Goal: Transaction & Acquisition: Purchase product/service

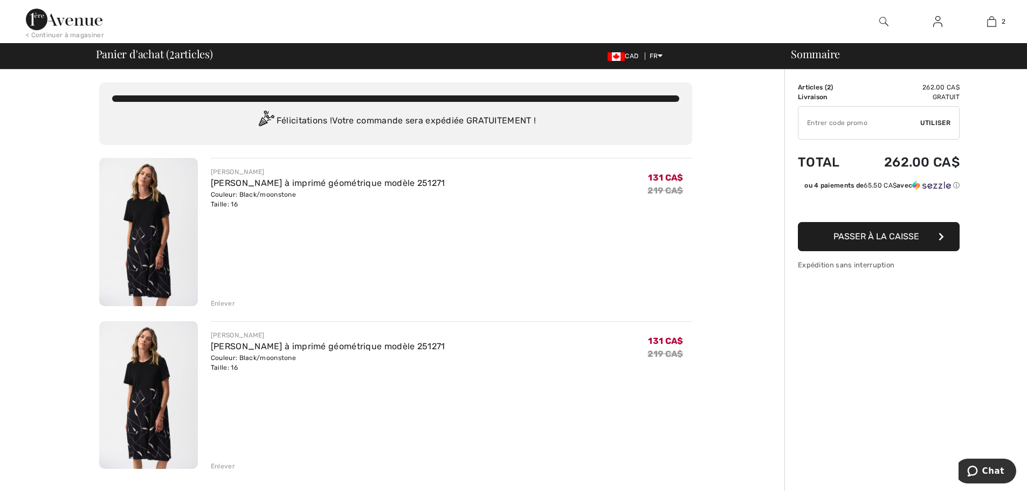
click at [230, 467] on div "Enlever" at bounding box center [223, 466] width 24 height 10
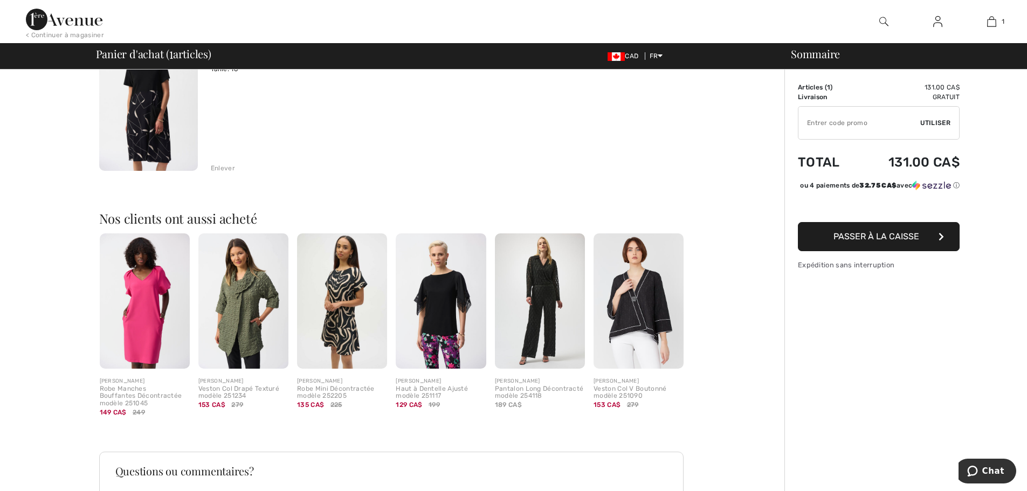
scroll to position [162, 0]
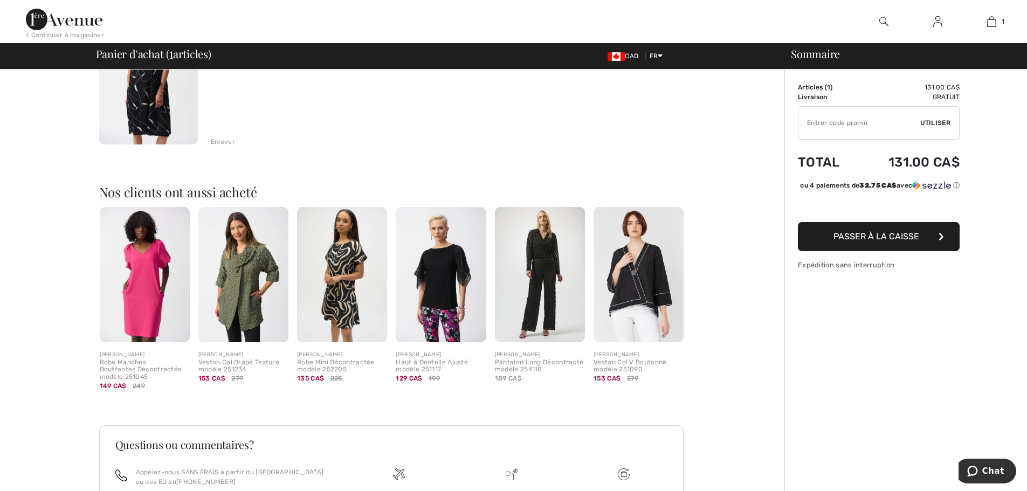
click at [901, 242] on span "Passer à la caisse" at bounding box center [876, 236] width 86 height 10
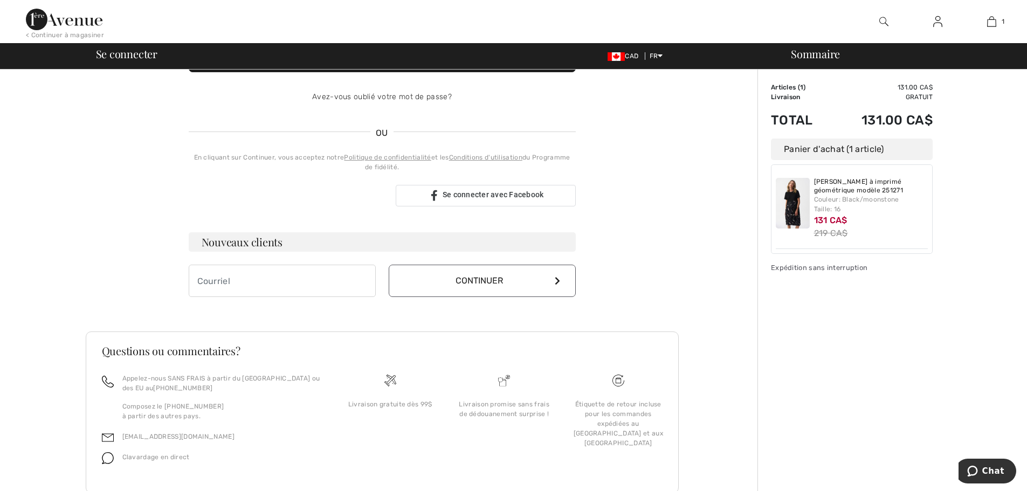
scroll to position [215, 0]
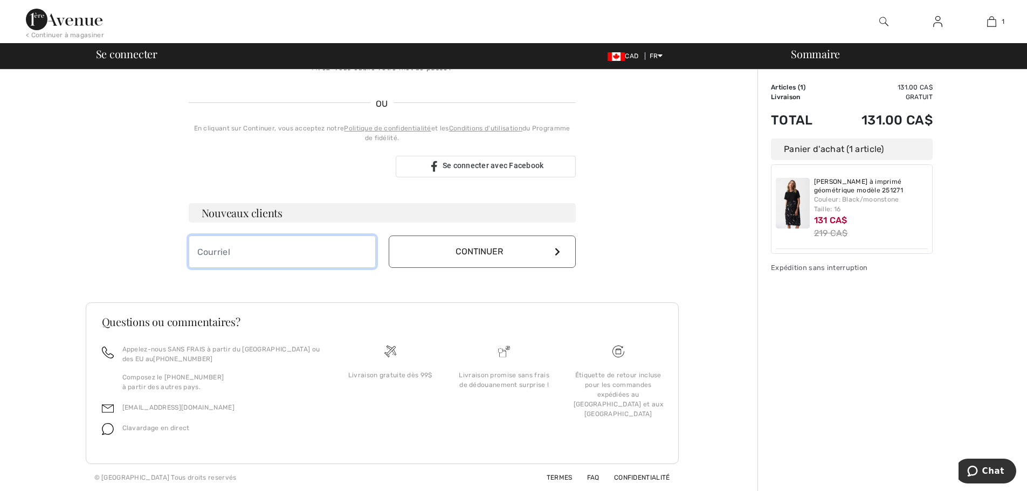
click at [293, 254] on input "email" at bounding box center [282, 252] width 187 height 32
type input "dianelynda@hotmail.com"
click at [550, 250] on button "Continuer" at bounding box center [482, 252] width 187 height 32
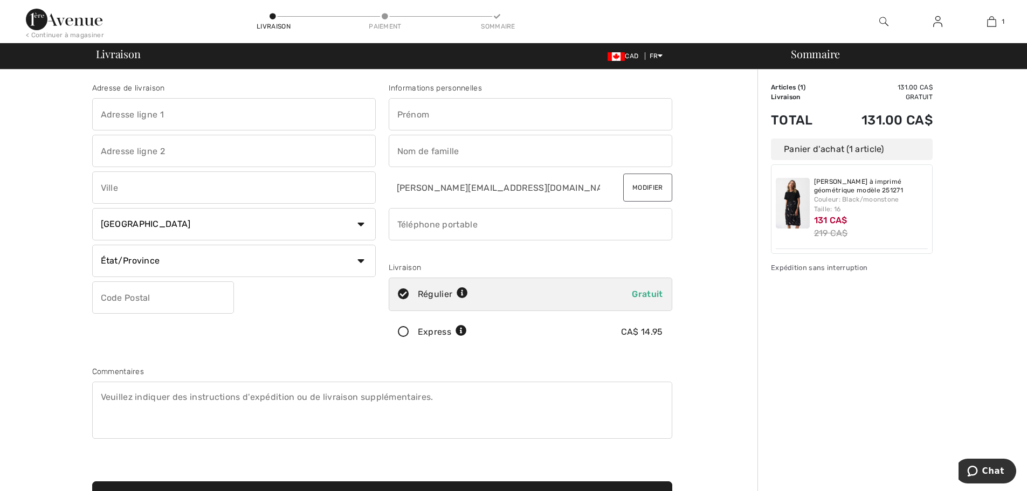
click at [193, 112] on input "text" at bounding box center [234, 114] width 284 height 32
type input "186, [PERSON_NAME]"
click at [149, 178] on input "text" at bounding box center [234, 187] width 284 height 32
type input "Rimouski"
click at [355, 259] on select "État/Province [GEOGRAPHIC_DATA][PERSON_NAME][GEOGRAPHIC_DATA] [GEOGRAPHIC_DATA]…" at bounding box center [234, 261] width 284 height 32
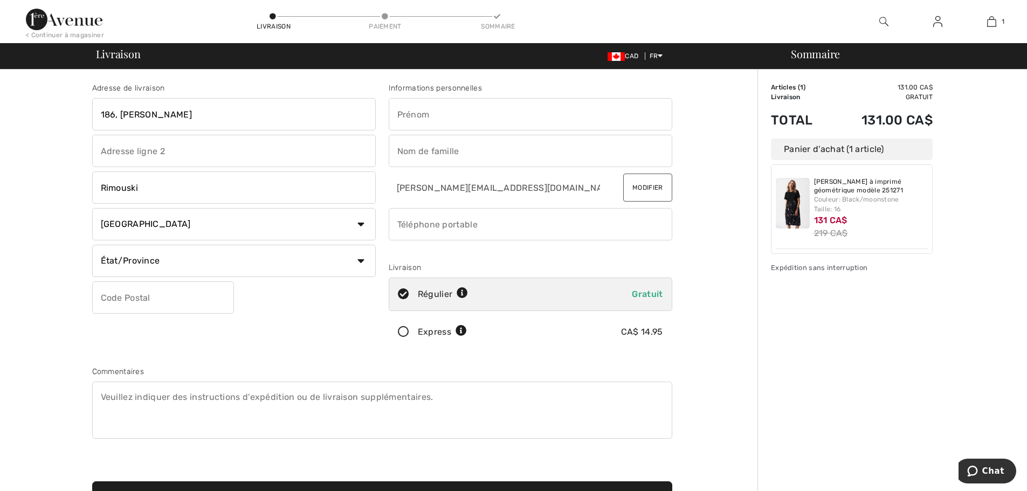
select select "QC"
click at [92, 245] on select "État/Province [GEOGRAPHIC_DATA][PERSON_NAME][GEOGRAPHIC_DATA] [GEOGRAPHIC_DATA]…" at bounding box center [234, 261] width 284 height 32
click at [148, 298] on input "text" at bounding box center [163, 297] width 142 height 32
type input "G0L1B0"
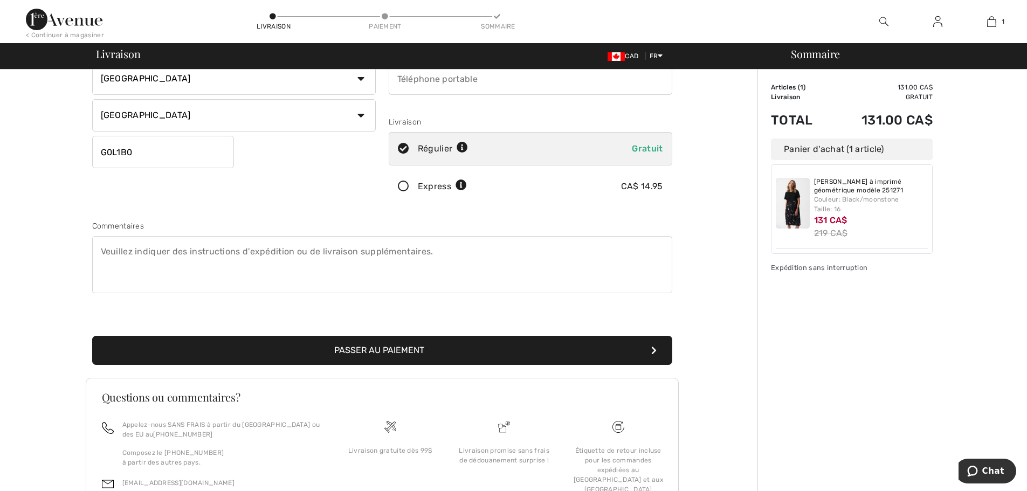
scroll to position [162, 0]
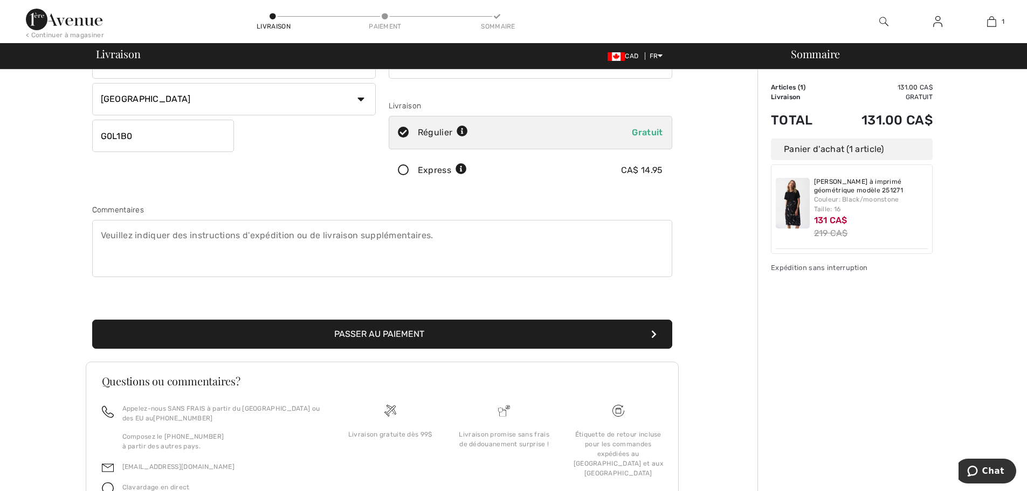
click at [484, 336] on button "Passer au paiement" at bounding box center [382, 334] width 580 height 29
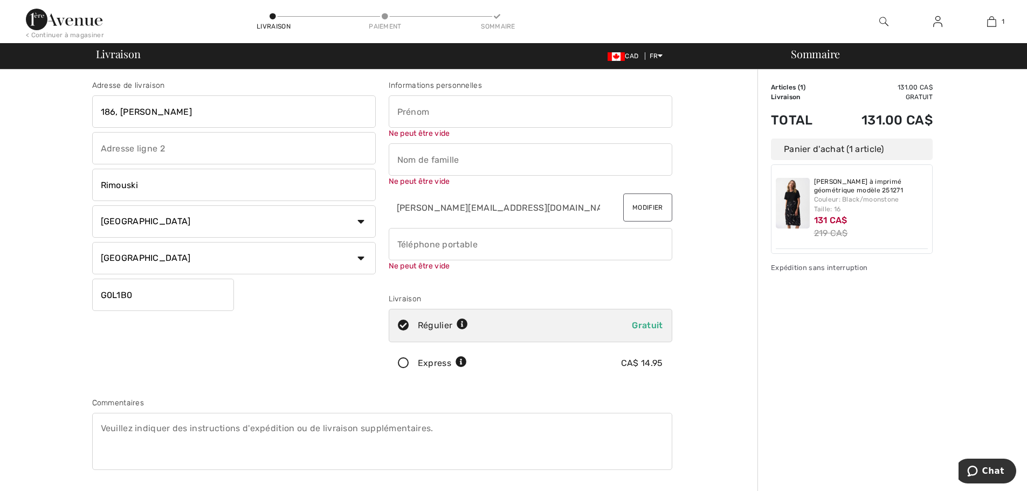
scroll to position [0, 0]
click at [433, 116] on input "text" at bounding box center [531, 114] width 284 height 32
type input "[PERSON_NAME]"
click at [450, 161] on input "text" at bounding box center [531, 162] width 284 height 32
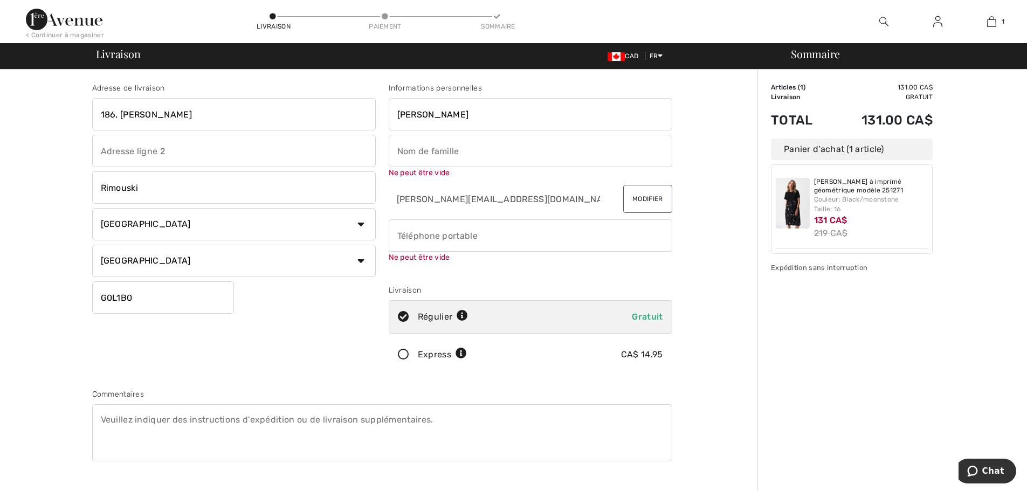
type input "[PERSON_NAME]"
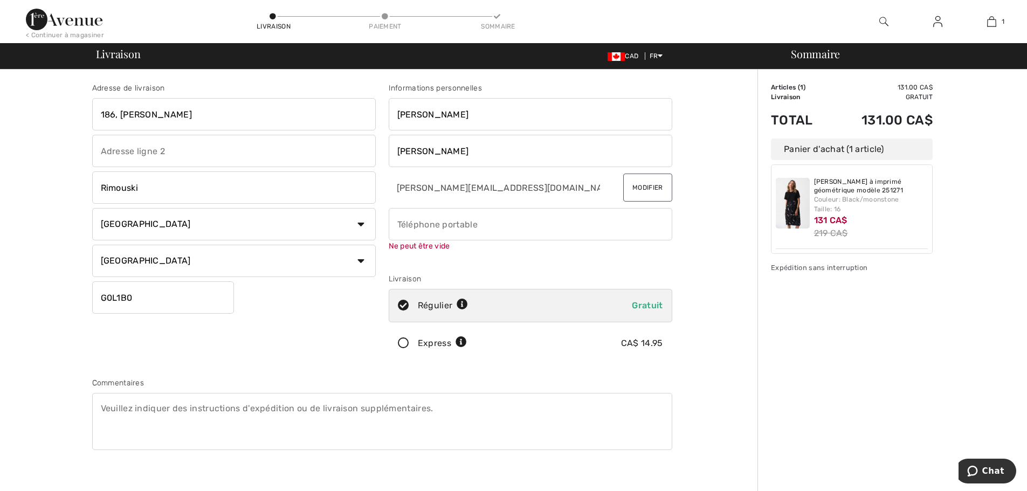
click at [465, 237] on input "phone" at bounding box center [531, 224] width 284 height 32
type input "4189311928"
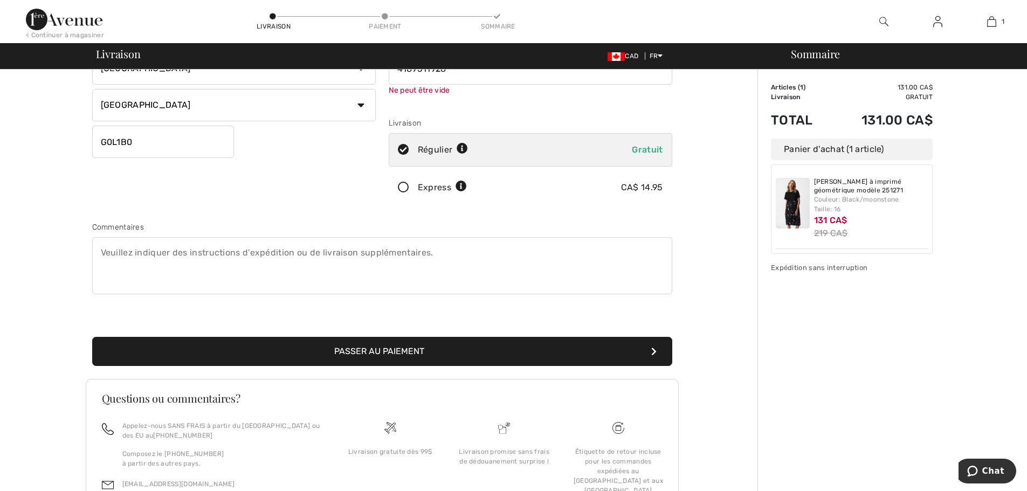
scroll to position [162, 0]
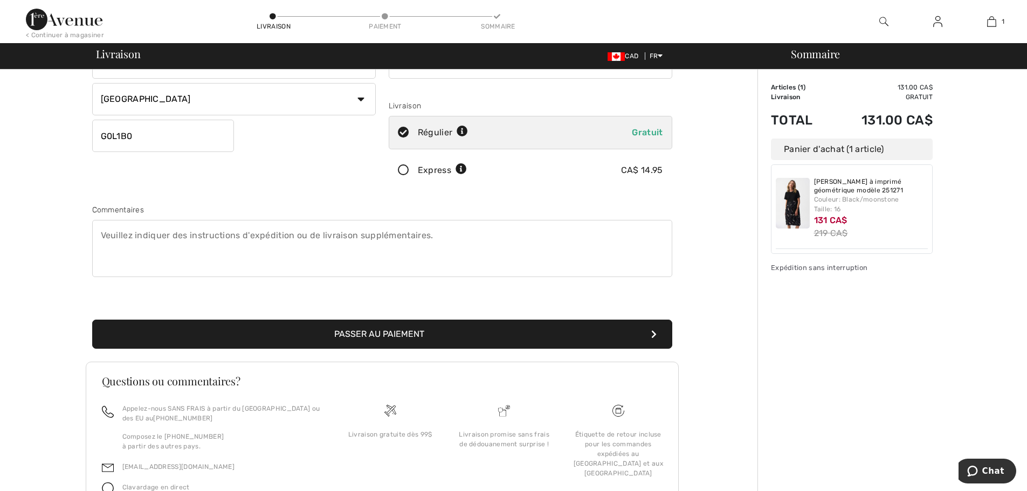
click at [413, 345] on button "Passer au paiement" at bounding box center [382, 334] width 580 height 29
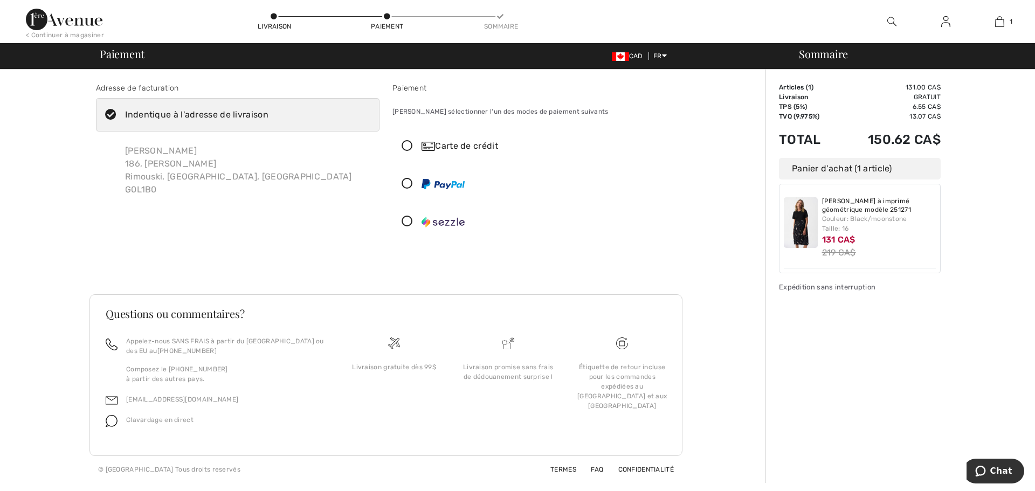
click at [407, 147] on icon at bounding box center [407, 146] width 29 height 11
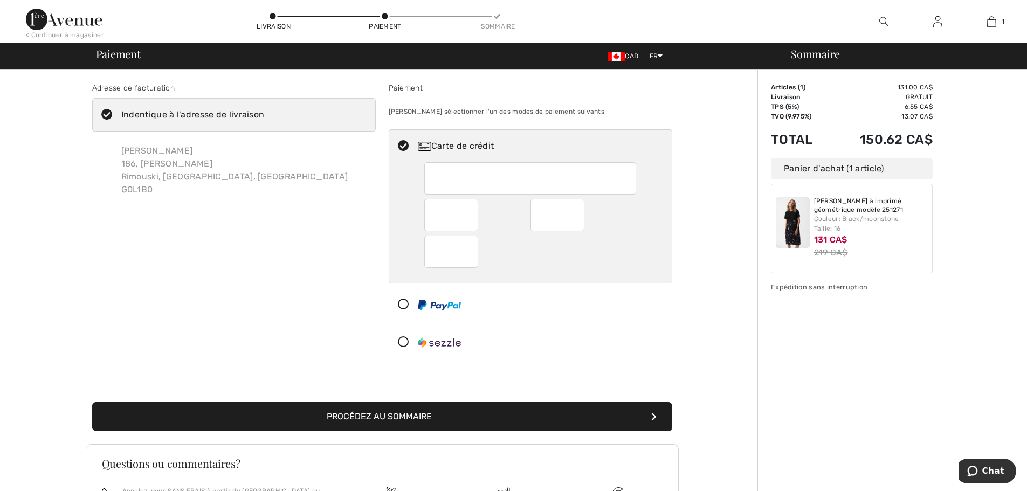
click at [578, 213] on div at bounding box center [557, 215] width 54 height 32
click at [483, 418] on button "Procédez au sommaire" at bounding box center [382, 416] width 580 height 29
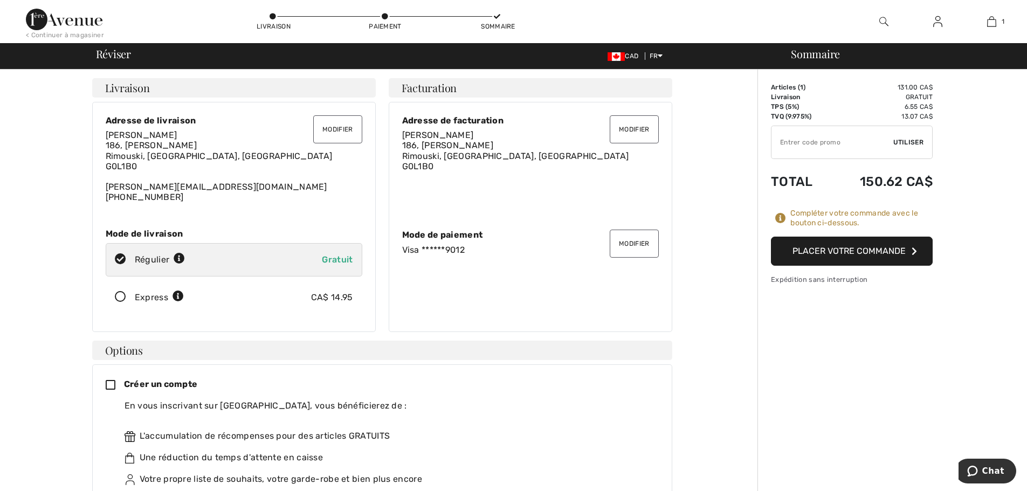
click at [846, 255] on button "Placer votre commande" at bounding box center [852, 251] width 162 height 29
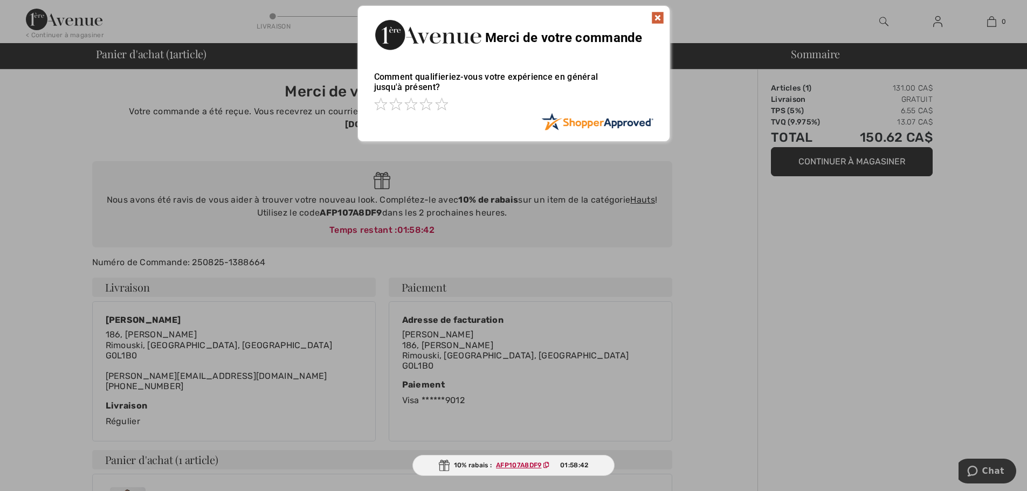
click at [659, 16] on img at bounding box center [657, 17] width 13 height 13
